Goal: Obtain resource: Obtain resource

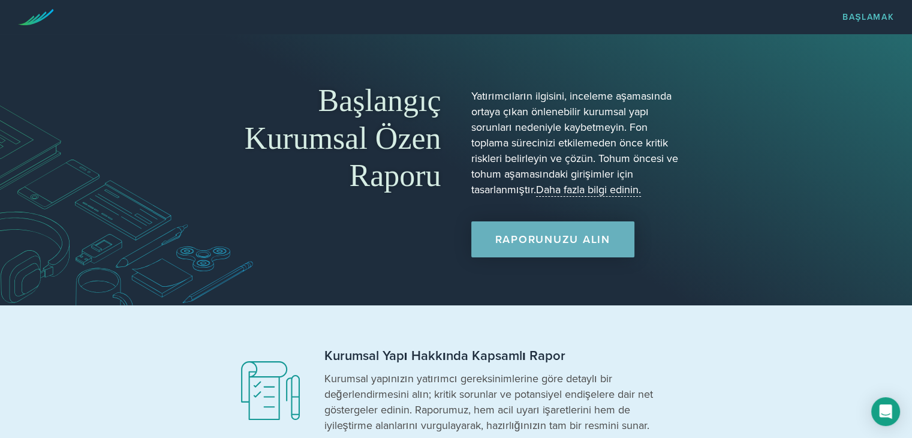
click at [583, 245] on font "Raporunuzu Alın" at bounding box center [552, 239] width 115 height 13
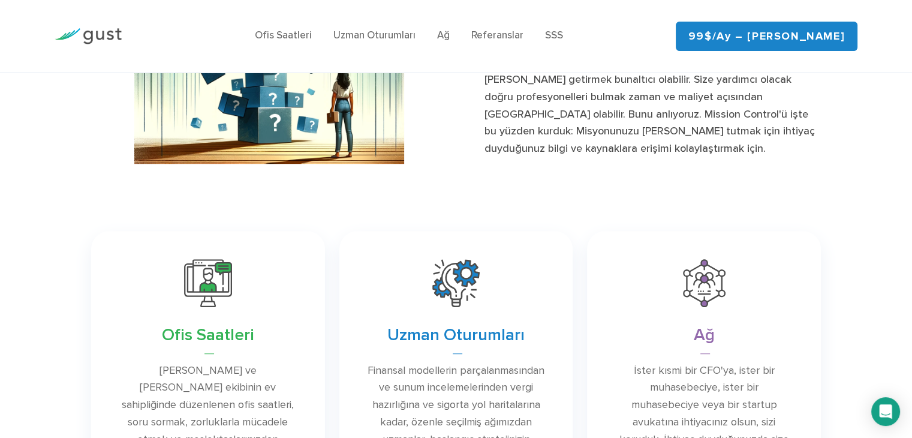
scroll to position [856, 0]
